Goal: Find specific page/section: Find specific page/section

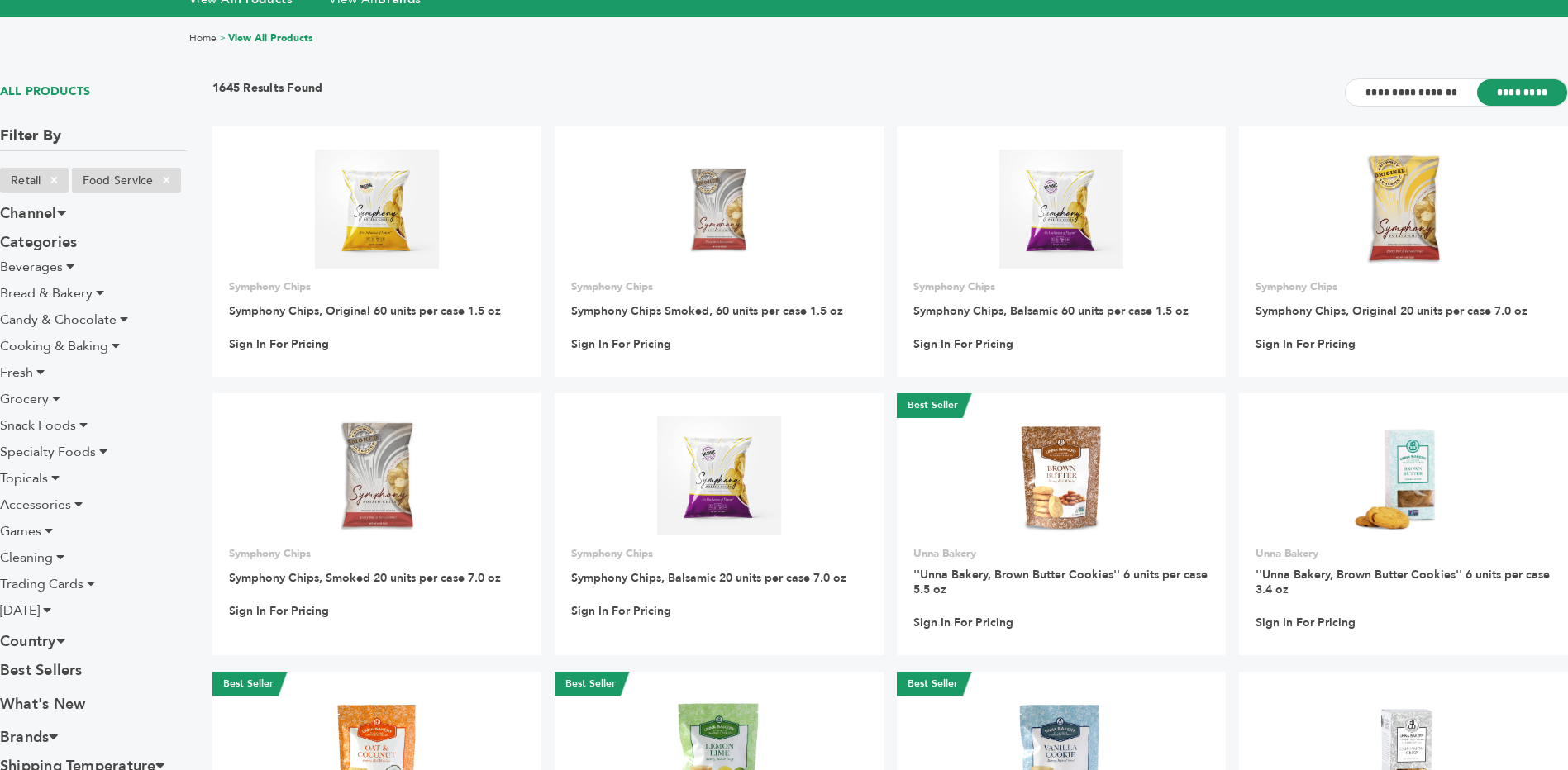
scroll to position [165, 0]
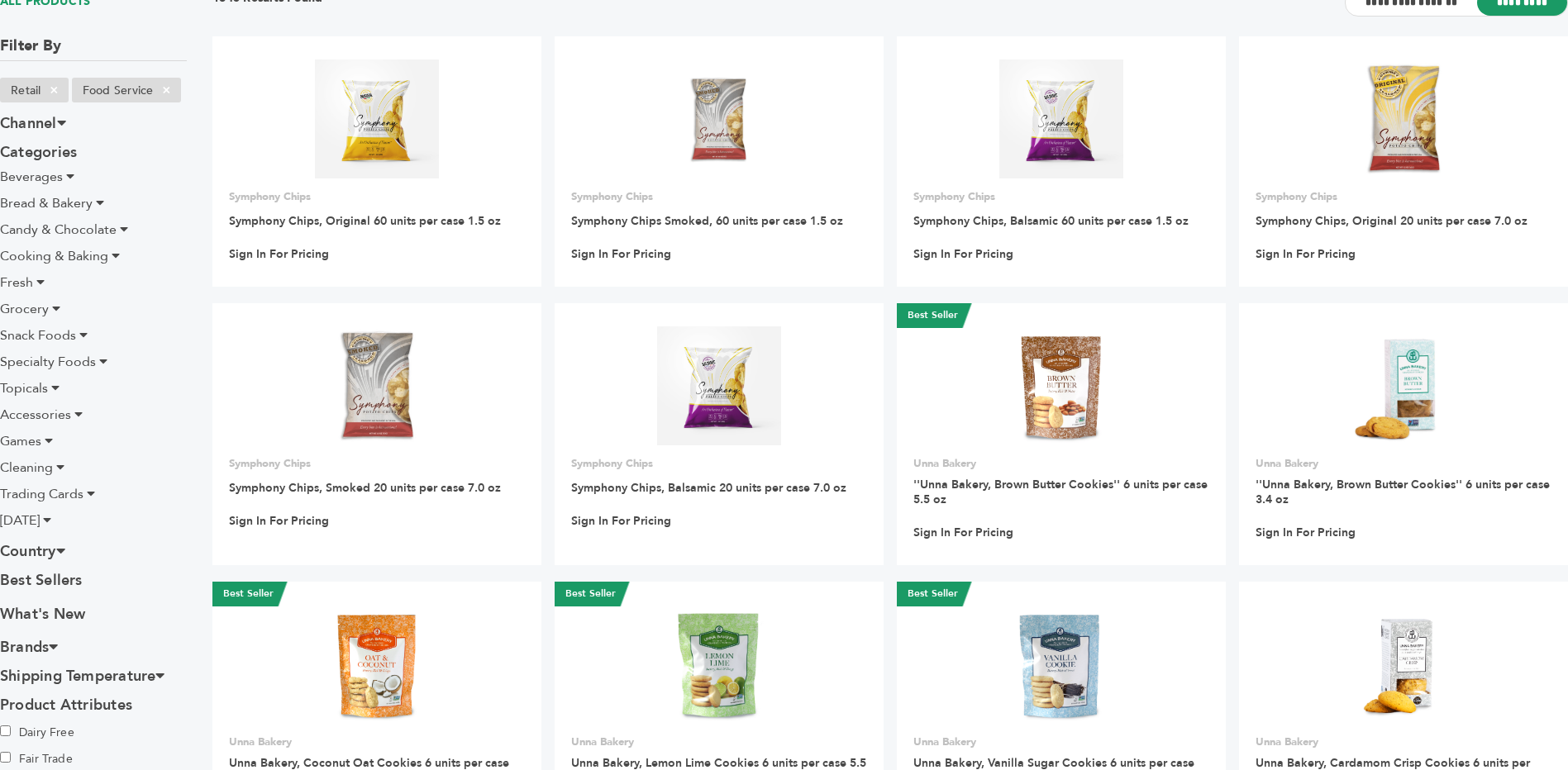
click at [85, 489] on li "Trading Cards" at bounding box center [93, 493] width 187 height 20
click at [87, 496] on icon at bounding box center [91, 493] width 8 height 13
